Goal: Task Accomplishment & Management: Use online tool/utility

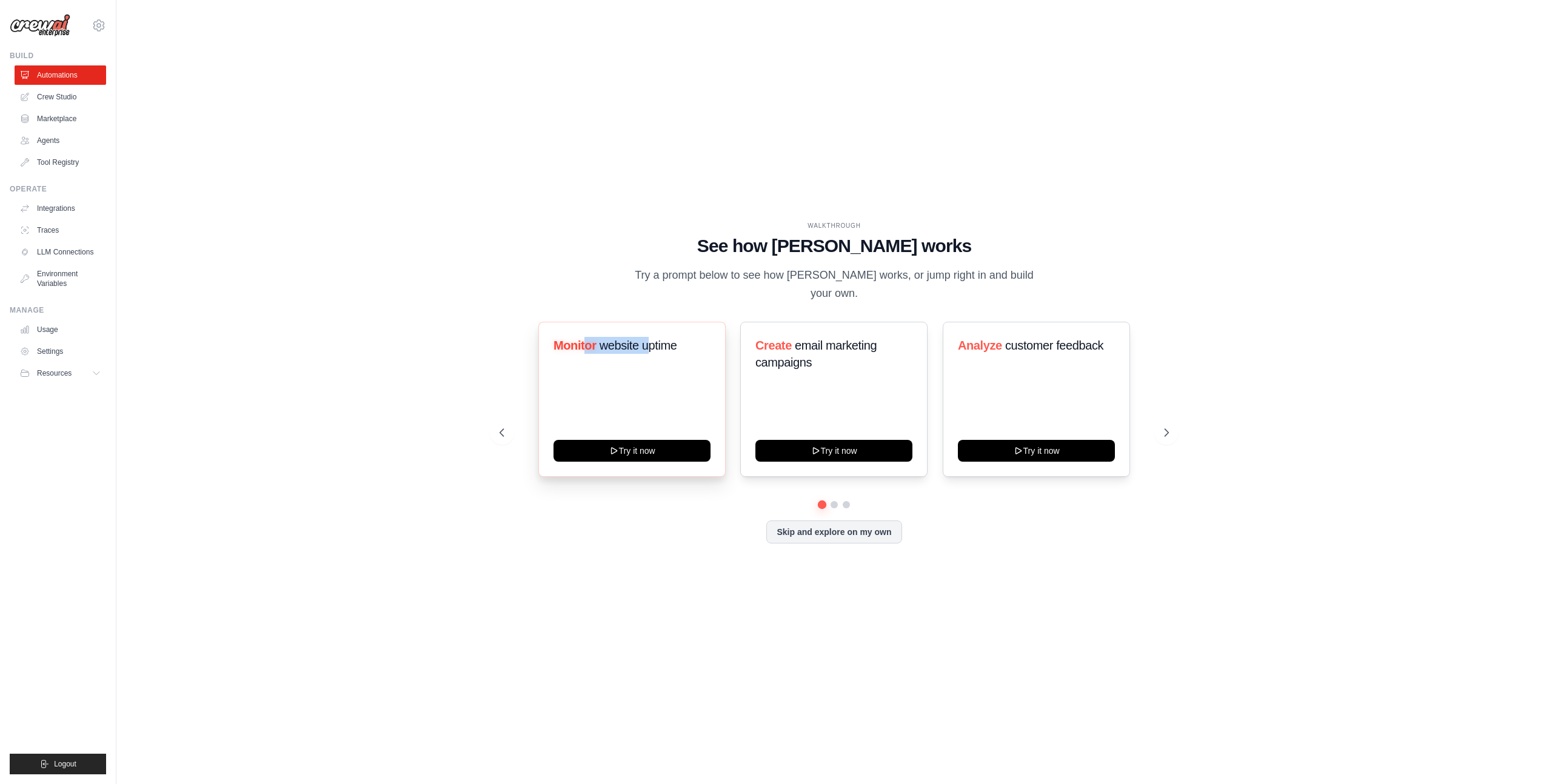
drag, startPoint x: 586, startPoint y: 341, endPoint x: 649, endPoint y: 339, distance: 63.0
click at [649, 339] on h3 "Monitor website uptime" at bounding box center [632, 344] width 157 height 17
click at [649, 339] on span "website uptime" at bounding box center [639, 344] width 77 height 13
click at [648, 339] on span "website uptime" at bounding box center [639, 344] width 77 height 13
